Goal: Task Accomplishment & Management: Manage account settings

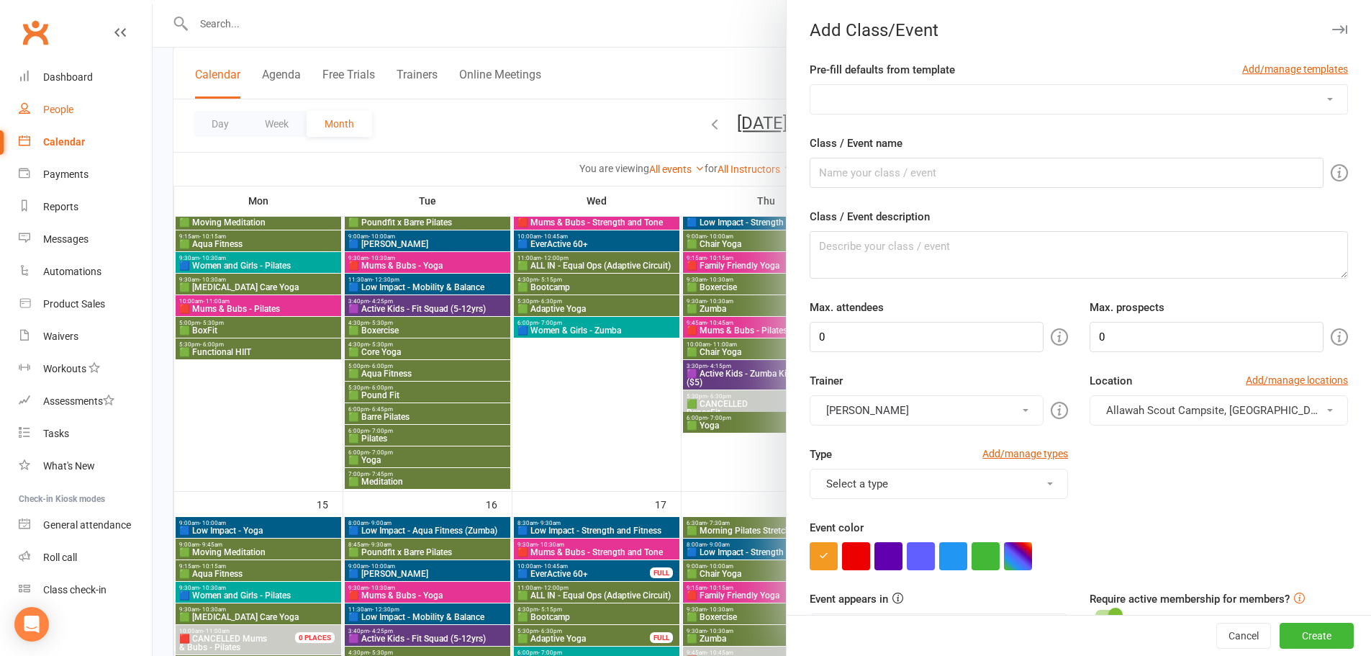
click at [48, 106] on div "People" at bounding box center [58, 110] width 30 height 12
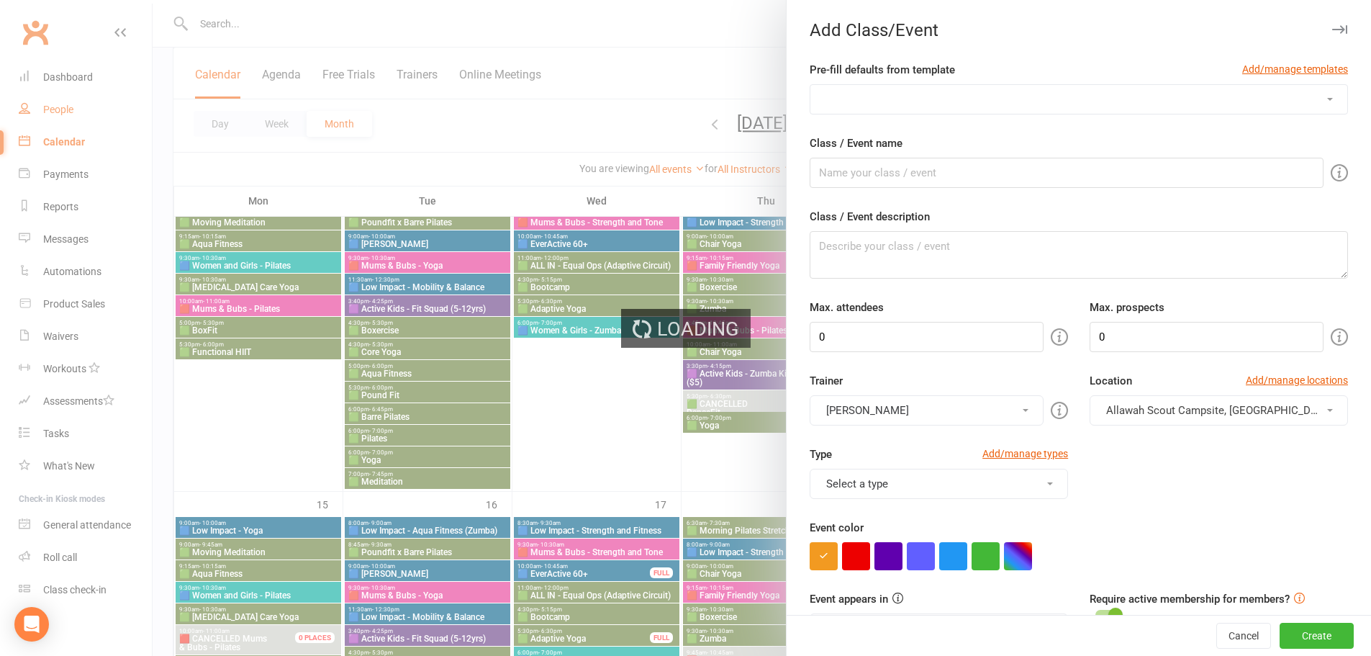
select select "100"
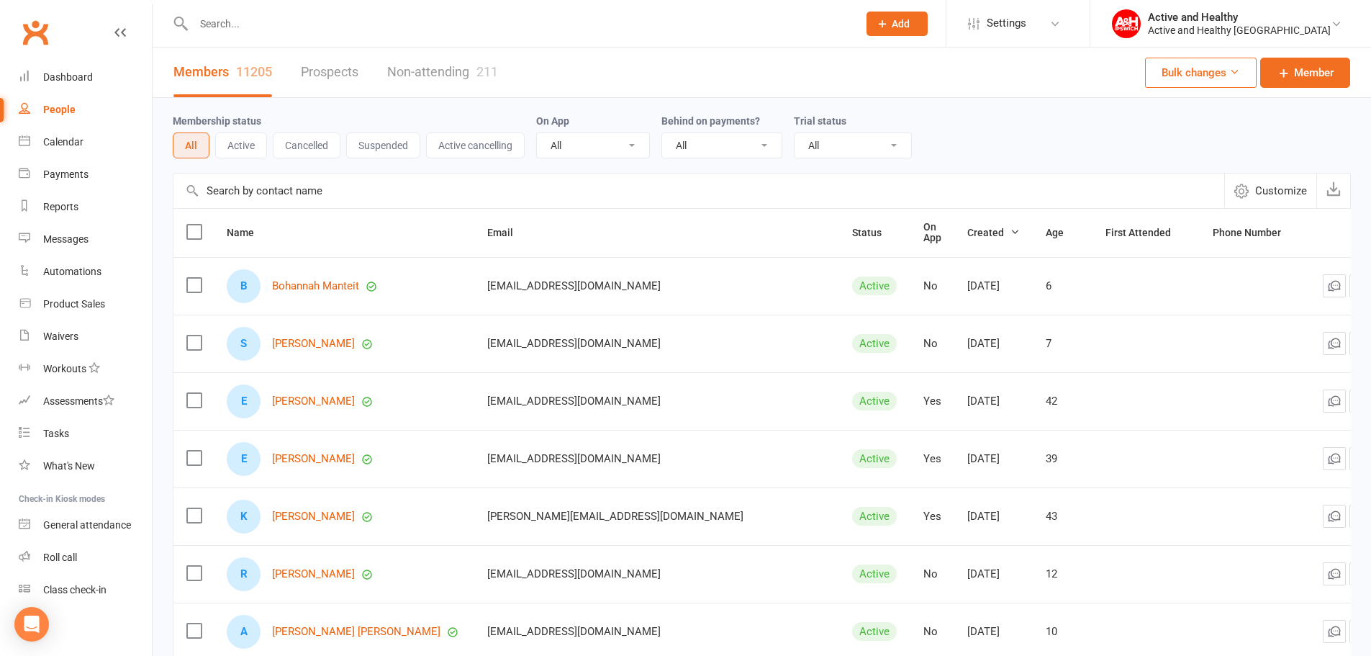
click at [259, 193] on input "text" at bounding box center [698, 190] width 1051 height 35
paste input "[PERSON_NAME]"
type input "[PERSON_NAME]"
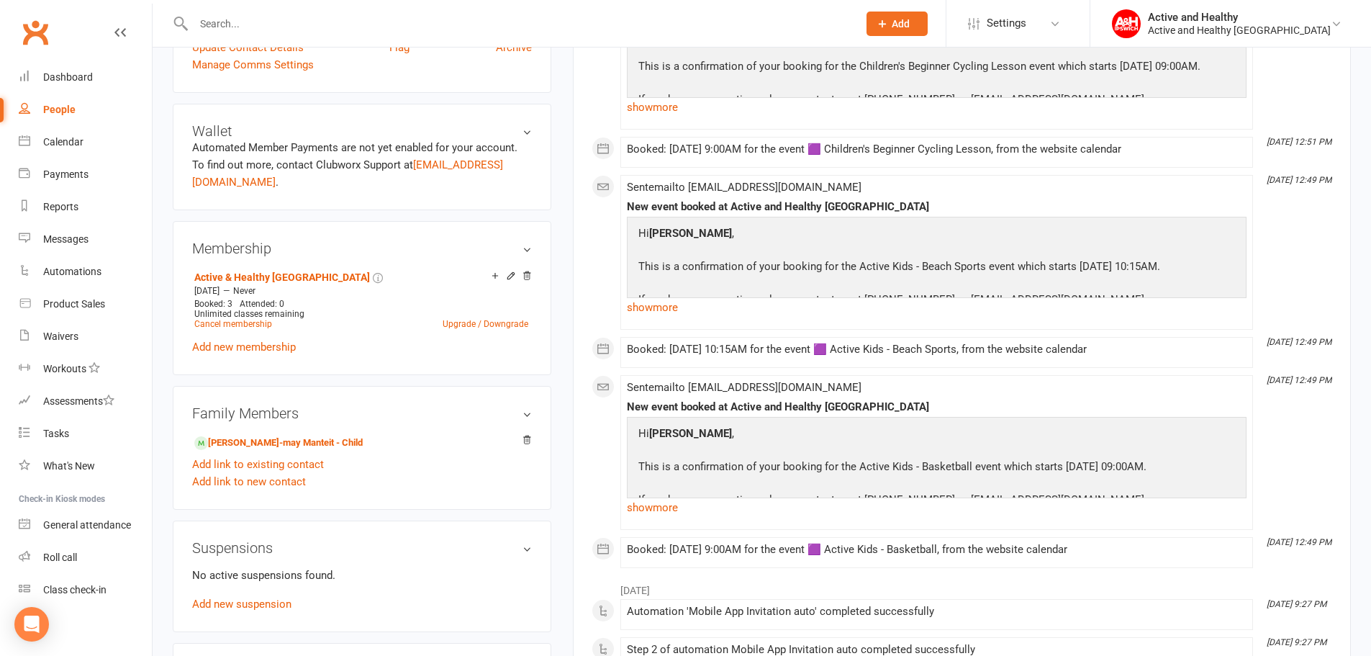
scroll to position [360, 0]
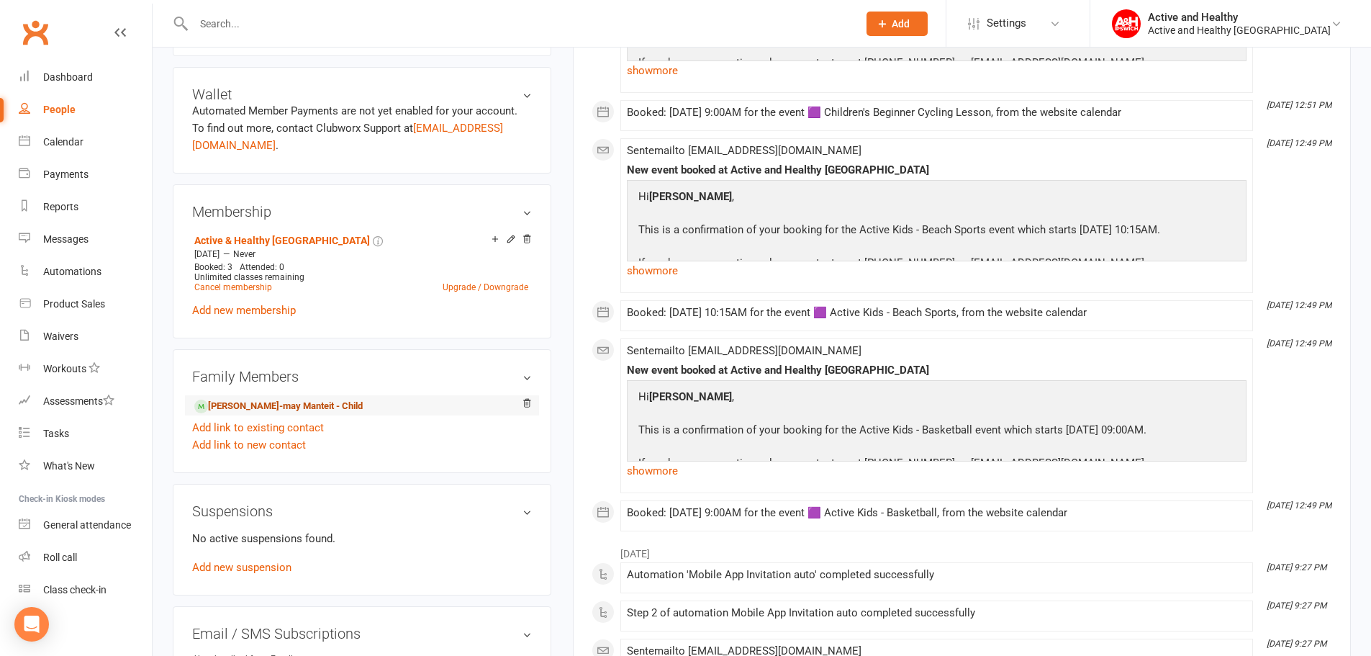
drag, startPoint x: 287, startPoint y: 377, endPoint x: 288, endPoint y: 387, distance: 10.1
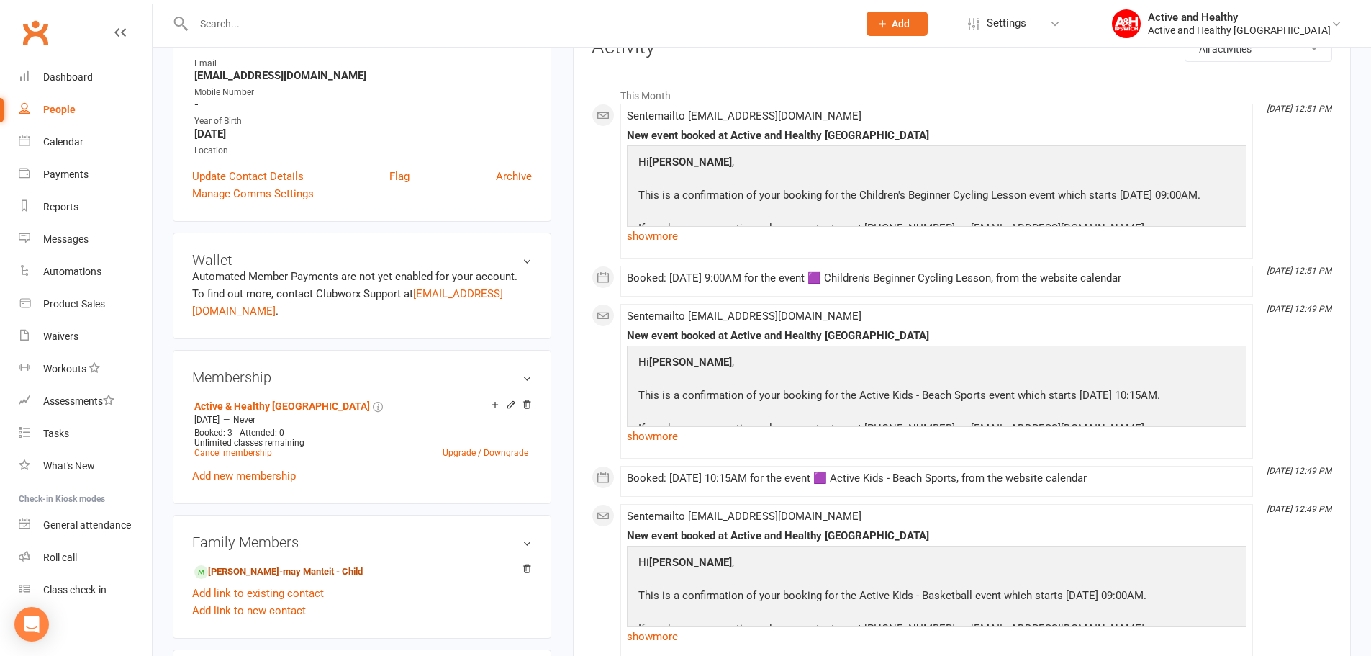
scroll to position [144, 0]
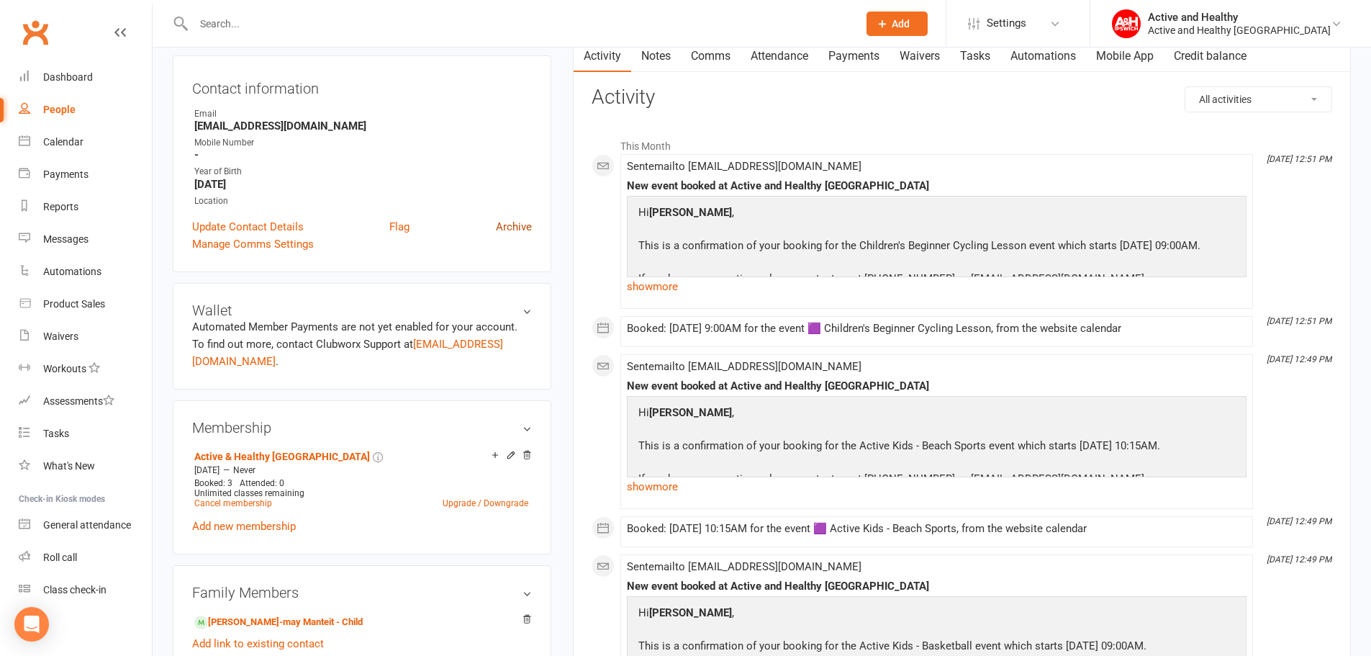
click at [504, 233] on link "Archive" at bounding box center [514, 226] width 36 height 17
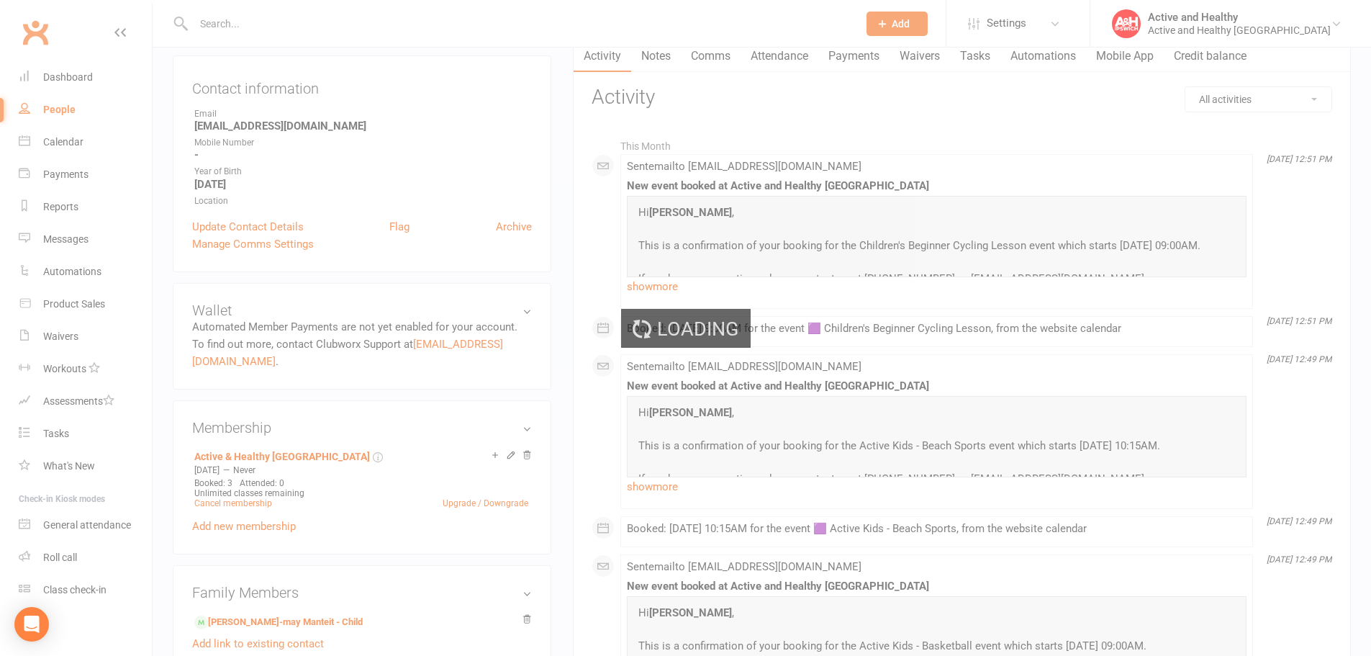
select select "100"
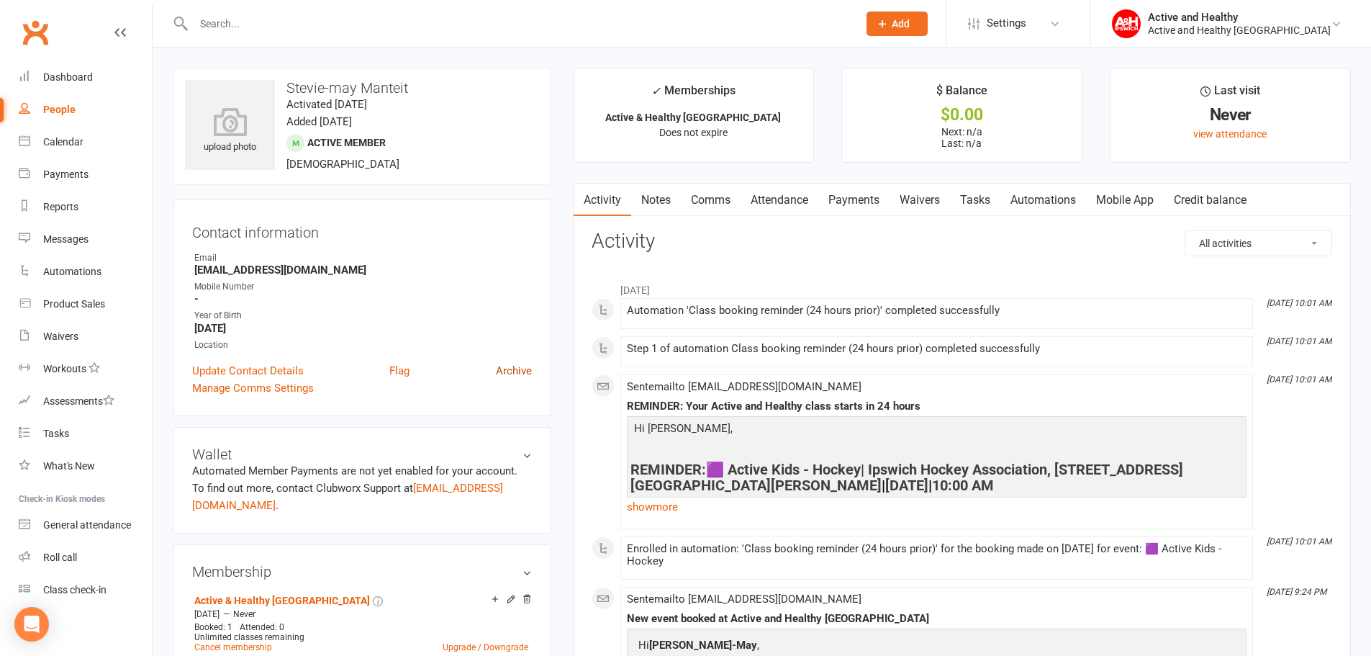
click at [518, 378] on link "Archive" at bounding box center [514, 370] width 36 height 17
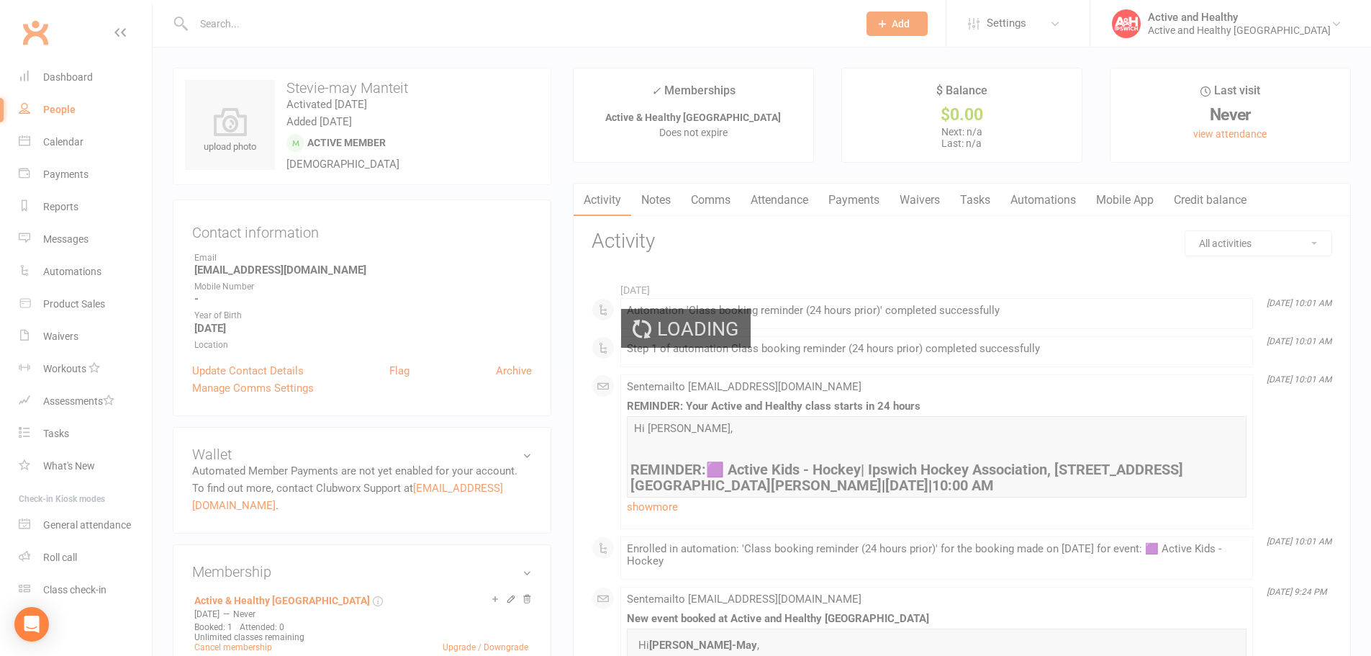
select select "100"
